Goal: Check status: Check status

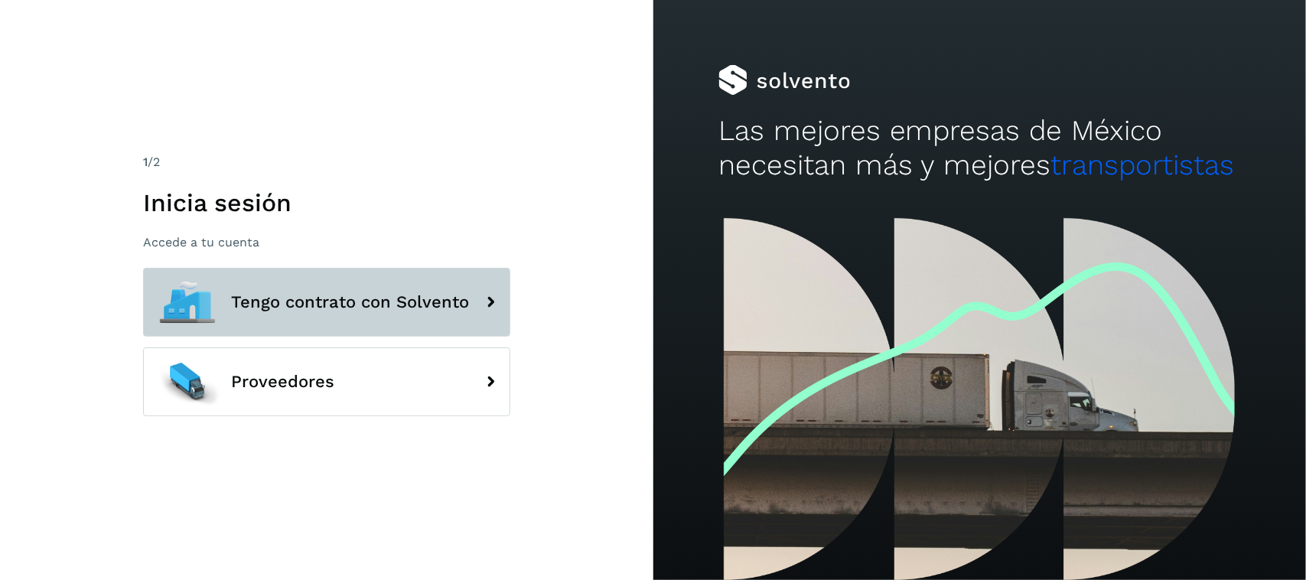
click at [246, 288] on button "Tengo contrato con Solvento" at bounding box center [326, 302] width 367 height 69
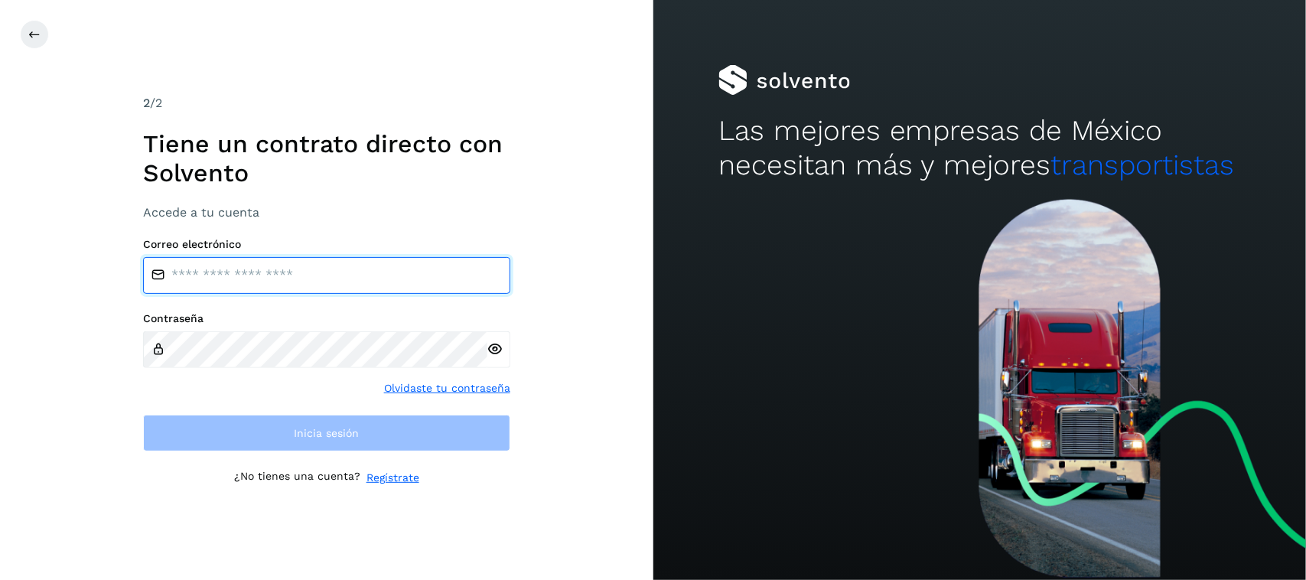
type input "**********"
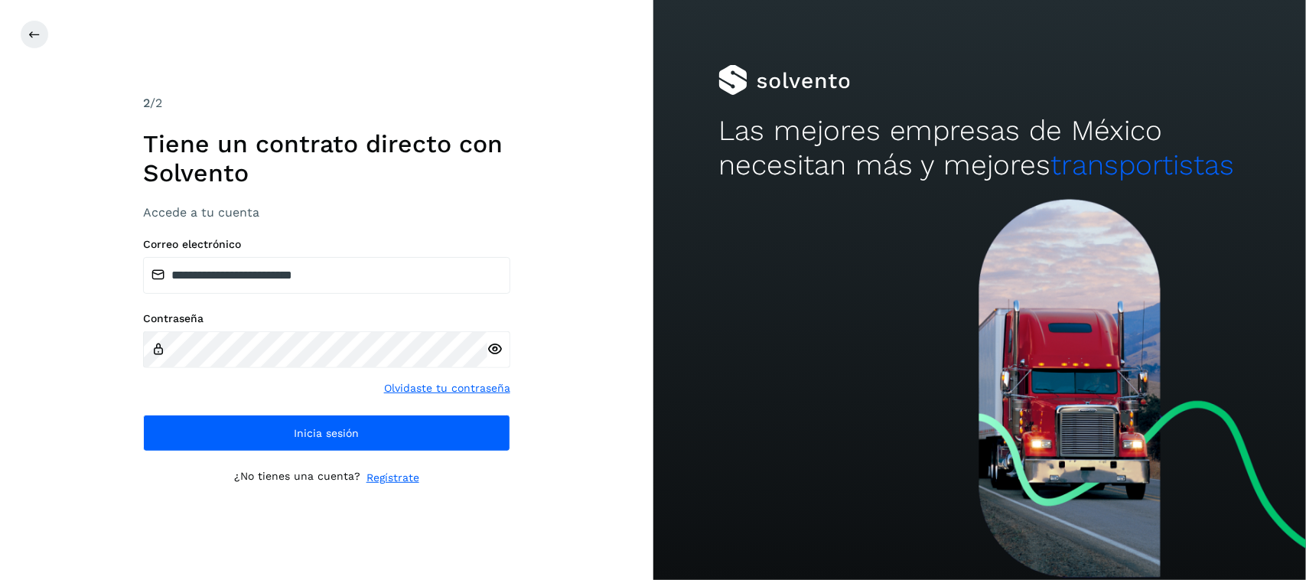
click at [228, 410] on div "**********" at bounding box center [326, 344] width 367 height 213
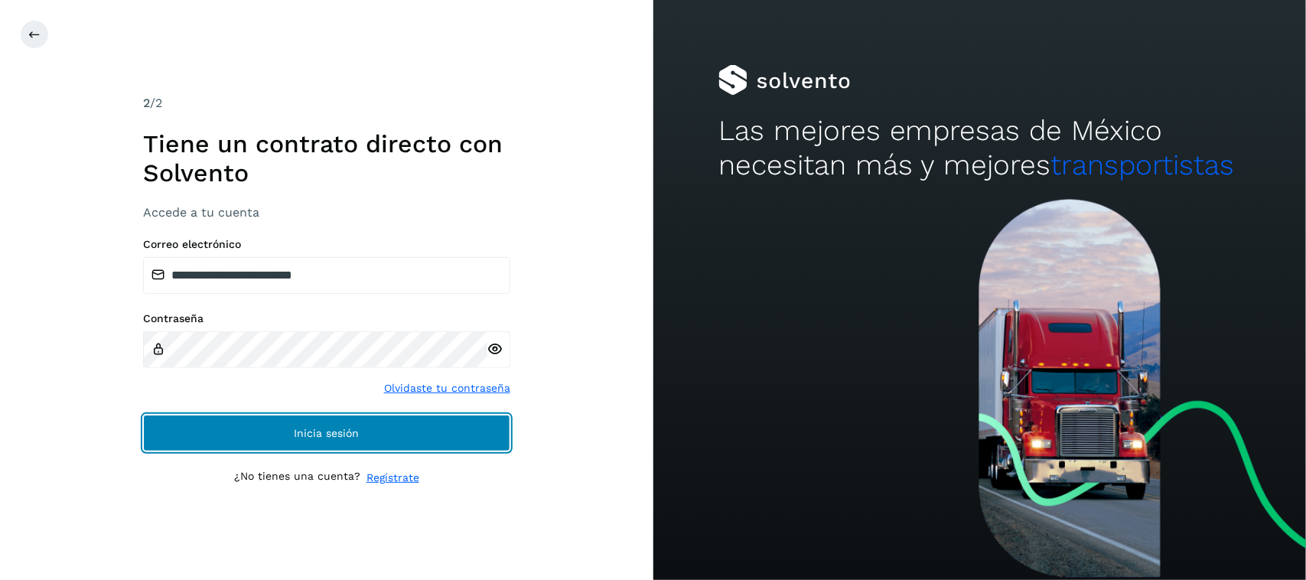
click at [283, 434] on button "Inicia sesión" at bounding box center [326, 433] width 367 height 37
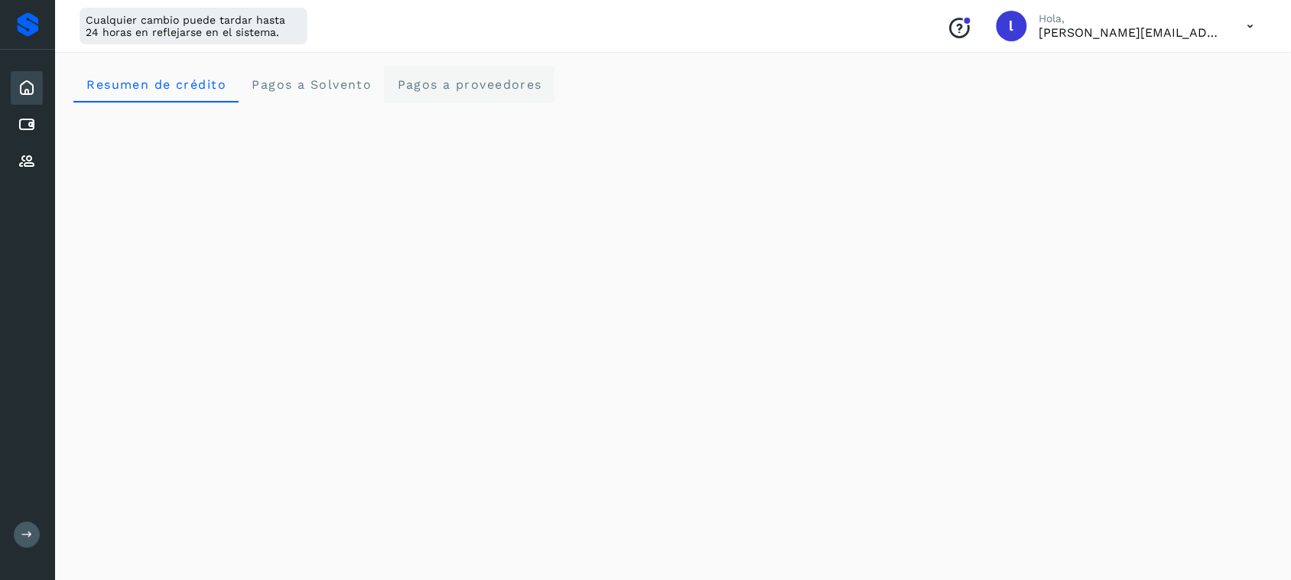
click at [471, 96] on proveedores "Pagos a proveedores" at bounding box center [469, 84] width 171 height 37
click at [39, 119] on div "Cuentas por pagar" at bounding box center [27, 125] width 32 height 34
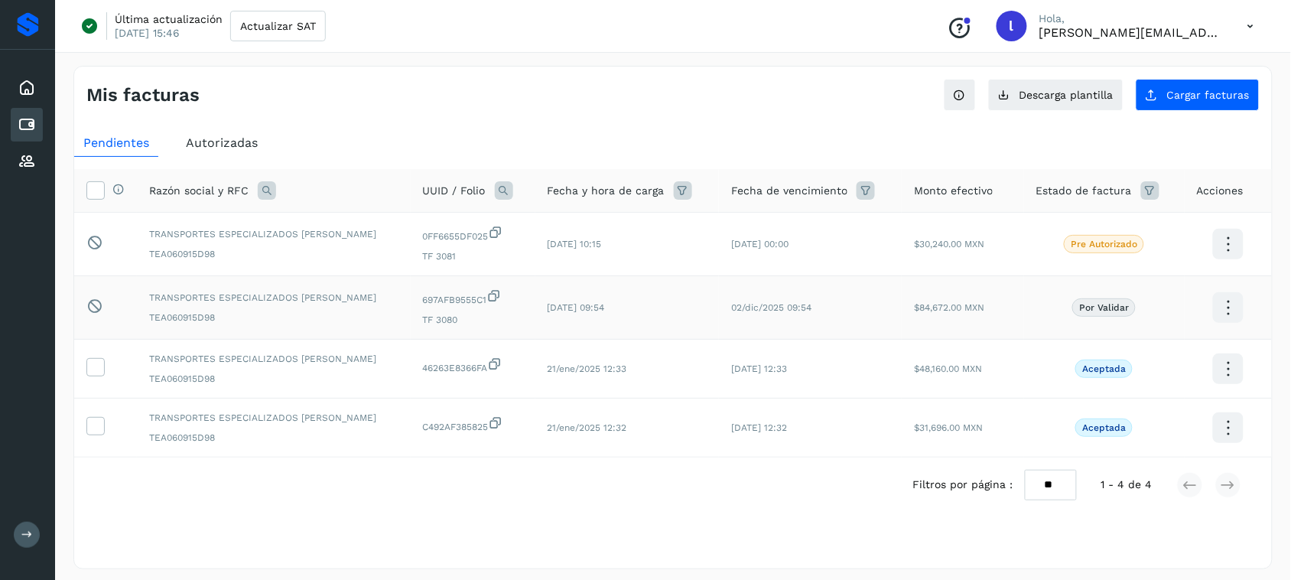
click at [1115, 310] on p "Por validar" at bounding box center [1104, 307] width 50 height 11
click at [1117, 308] on p "Por validar" at bounding box center [1104, 307] width 50 height 11
click at [1226, 303] on icon at bounding box center [1228, 308] width 36 height 36
click at [1161, 288] on button "Ver Detalle" at bounding box center [1152, 293] width 182 height 30
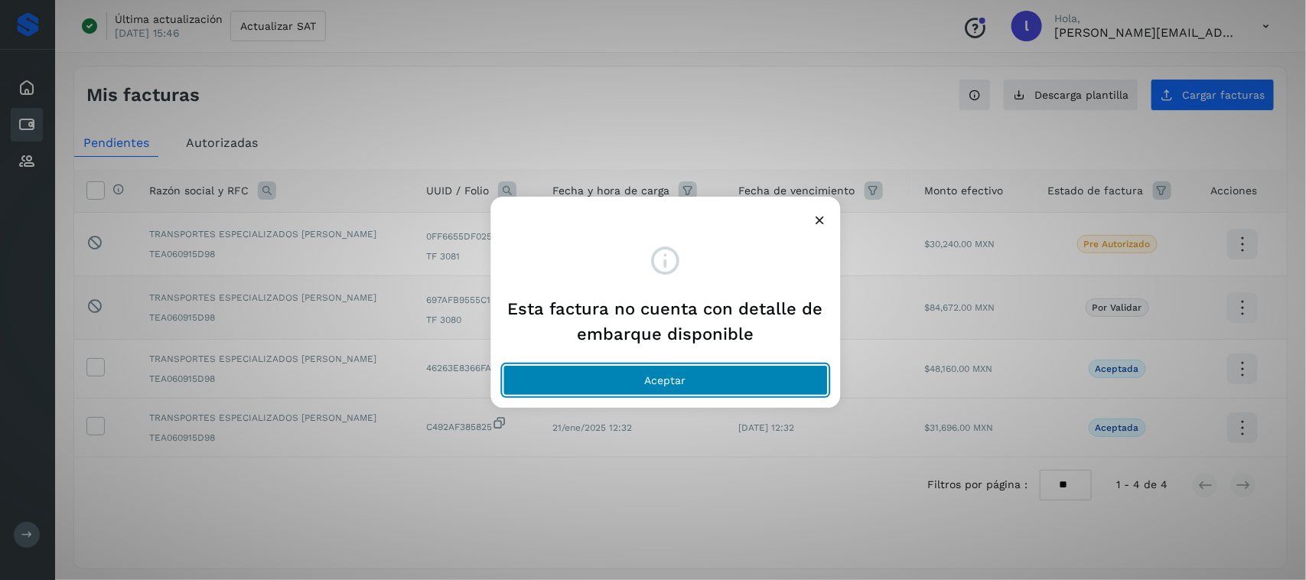
click at [708, 389] on button "Aceptar" at bounding box center [665, 380] width 325 height 31
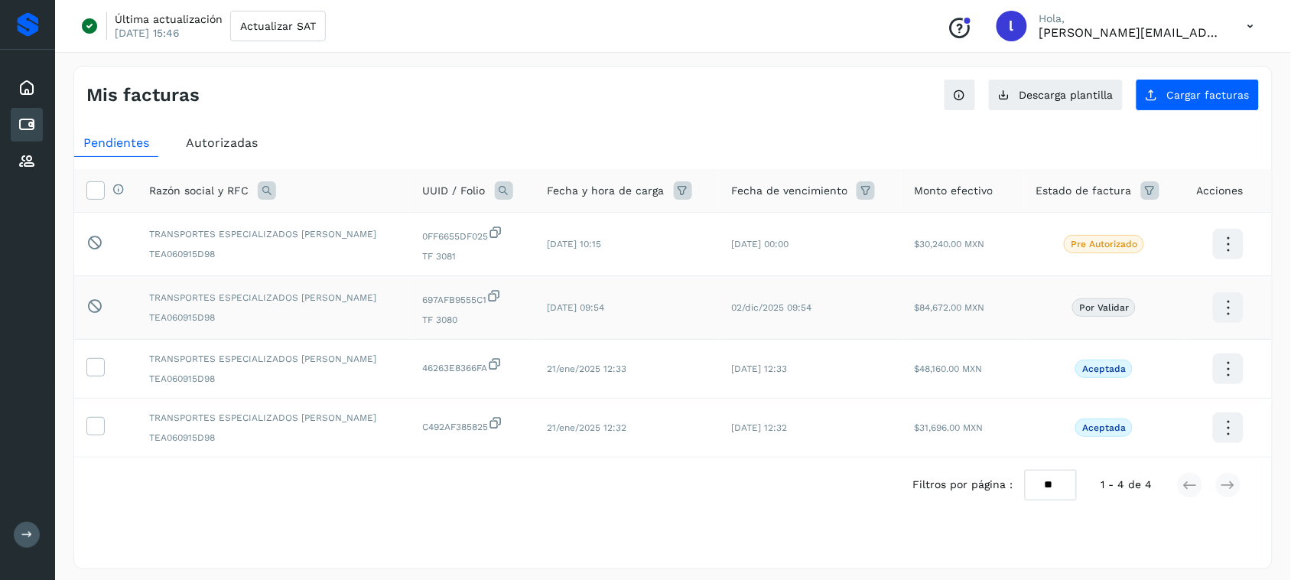
click at [453, 517] on div "Selecciona una fecha" at bounding box center [673, 524] width 1198 height 25
